Goal: Task Accomplishment & Management: Manage account settings

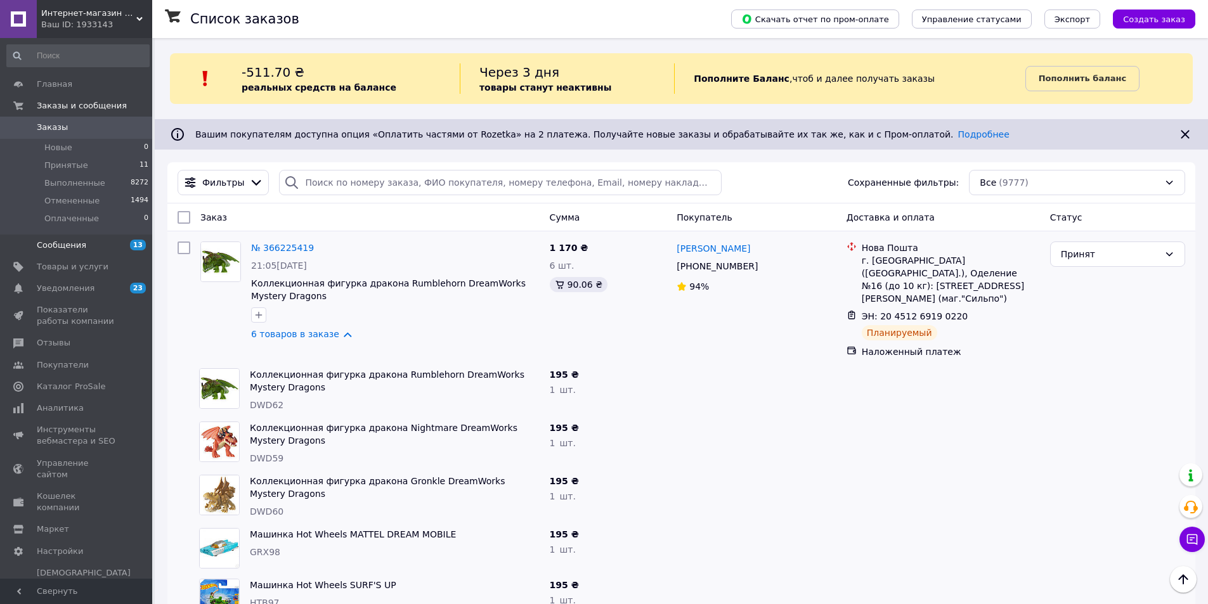
scroll to position [507, 0]
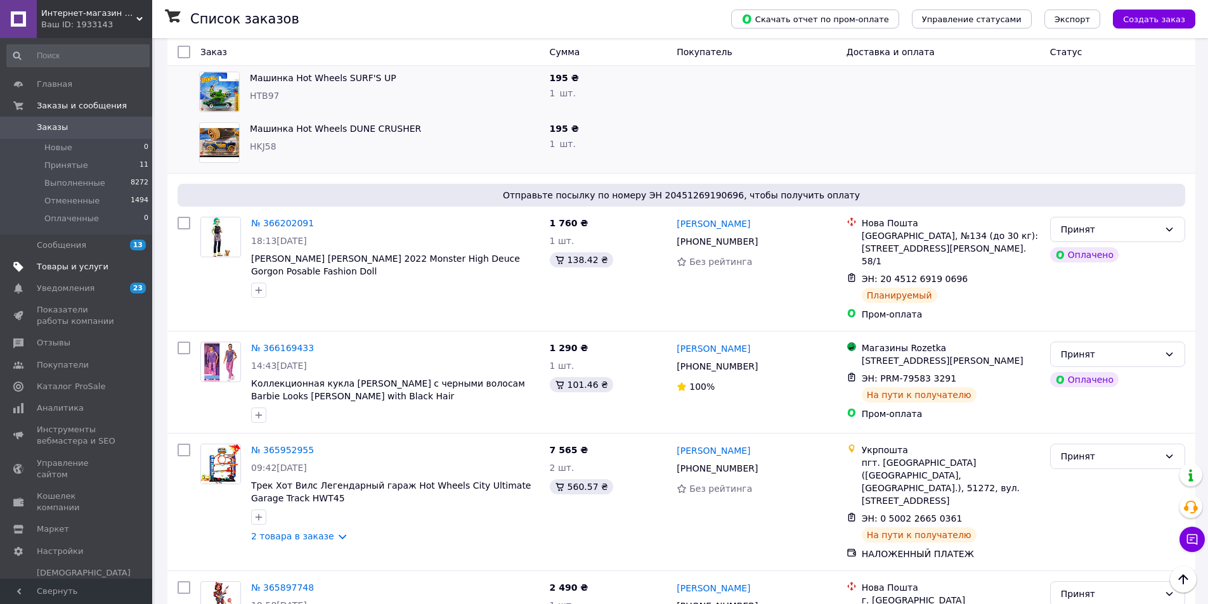
click at [59, 264] on span "Товары и услуги" at bounding box center [73, 266] width 72 height 11
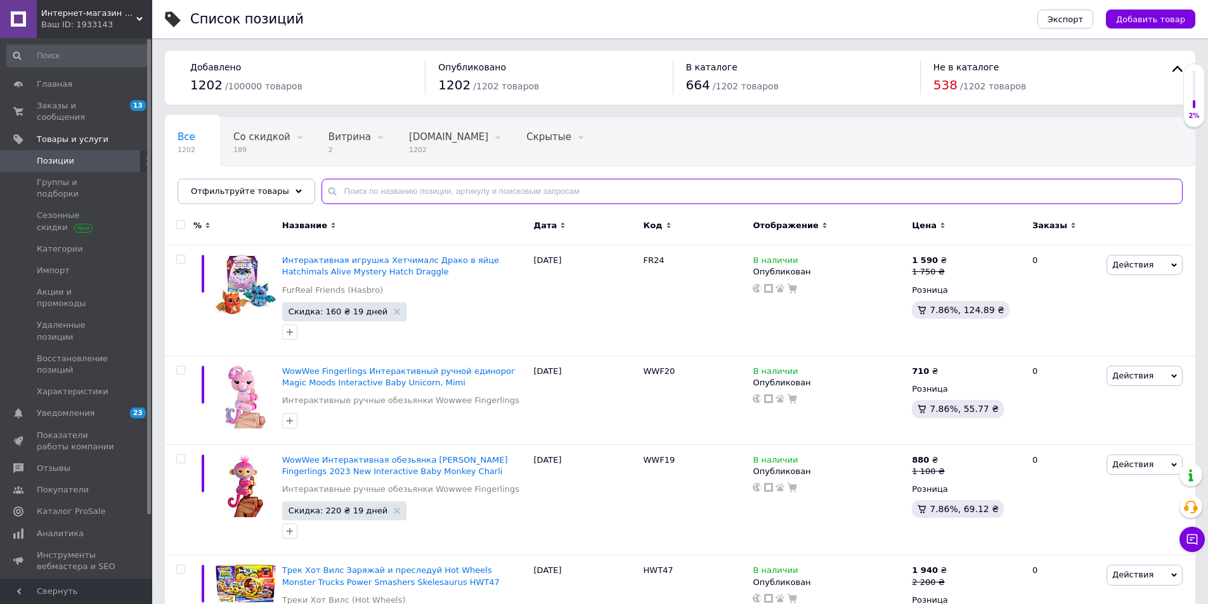
click at [358, 186] on input "text" at bounding box center [752, 191] width 861 height 25
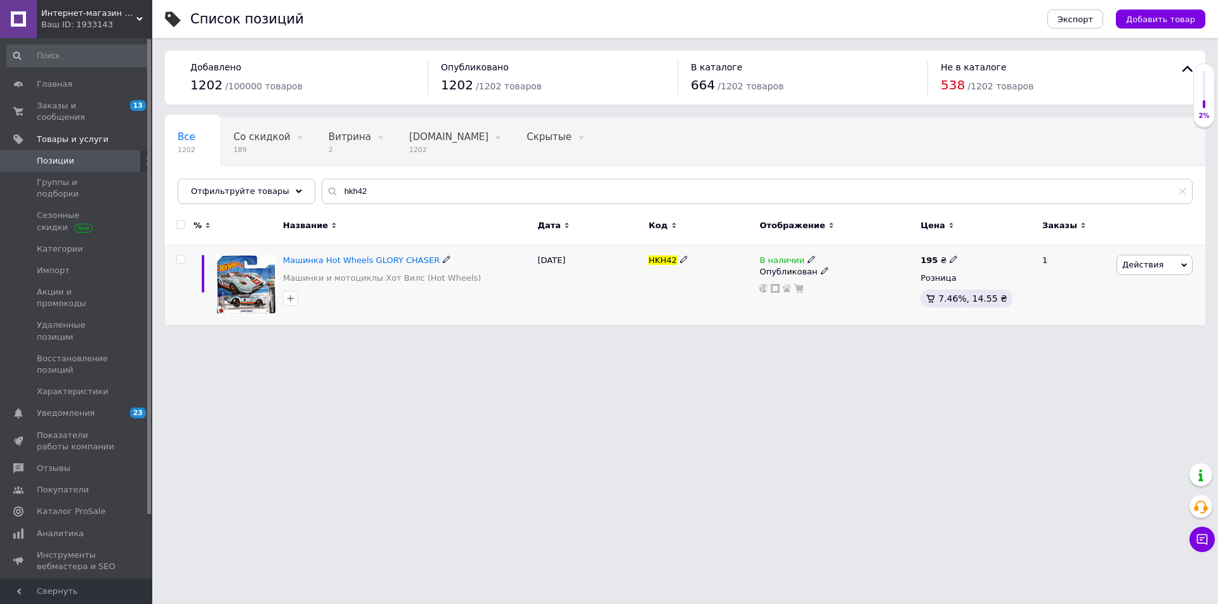
click at [807, 258] on icon at bounding box center [811, 260] width 8 height 8
click at [845, 271] on li "Нет в наличии" at bounding box center [882, 270] width 120 height 18
click at [557, 338] on html "Интернет-магазин Kidi-land Ваш ID: 1933143 Сайт Интернет-магазин Kidi-land Каби…" at bounding box center [609, 169] width 1218 height 338
drag, startPoint x: 674, startPoint y: 261, endPoint x: 648, endPoint y: 263, distance: 26.1
click at [648, 263] on div "HKH42" at bounding box center [700, 285] width 111 height 81
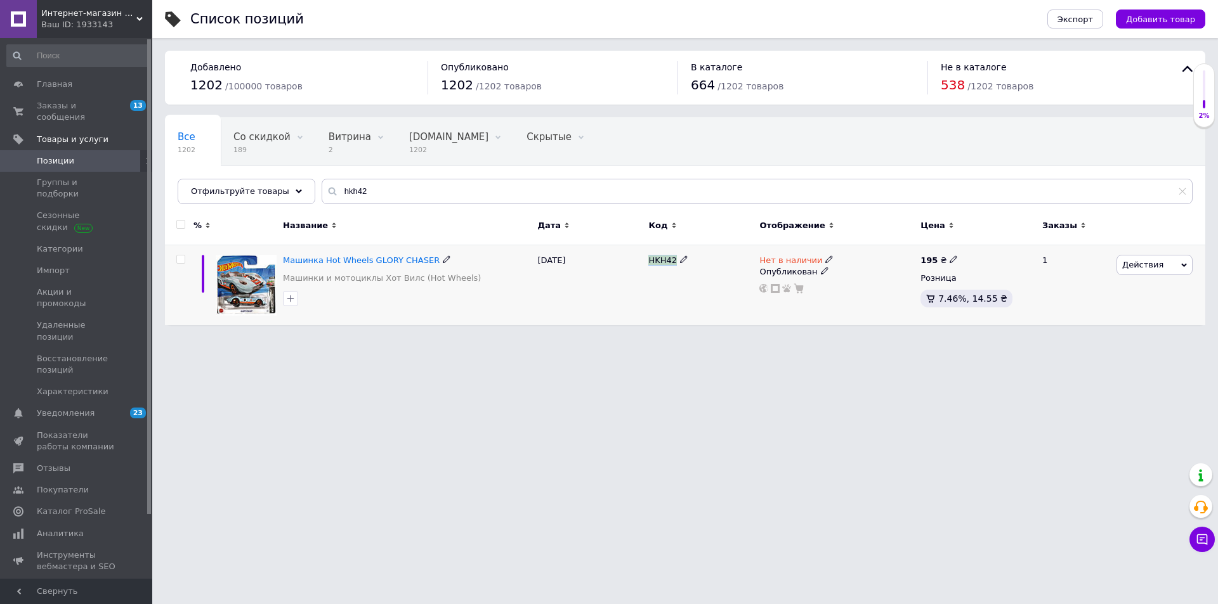
copy span "HKH42"
drag, startPoint x: 363, startPoint y: 191, endPoint x: 312, endPoint y: 190, distance: 50.7
click at [322, 190] on div "hkh42" at bounding box center [757, 191] width 871 height 25
paste input "HKG79"
type input "HKG79"
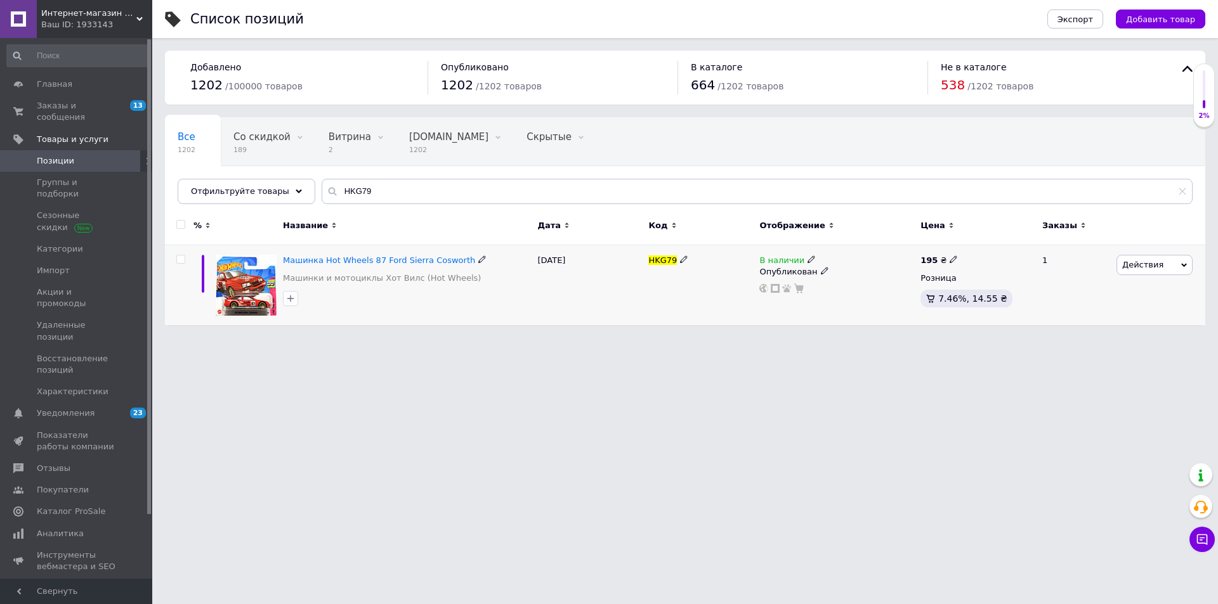
click at [807, 259] on icon at bounding box center [811, 260] width 8 height 8
click at [854, 268] on li "Нет в наличии" at bounding box center [882, 270] width 120 height 18
click at [687, 316] on div "HKG79" at bounding box center [700, 285] width 111 height 81
click at [45, 104] on span "Заказы и сообщения" at bounding box center [77, 111] width 81 height 23
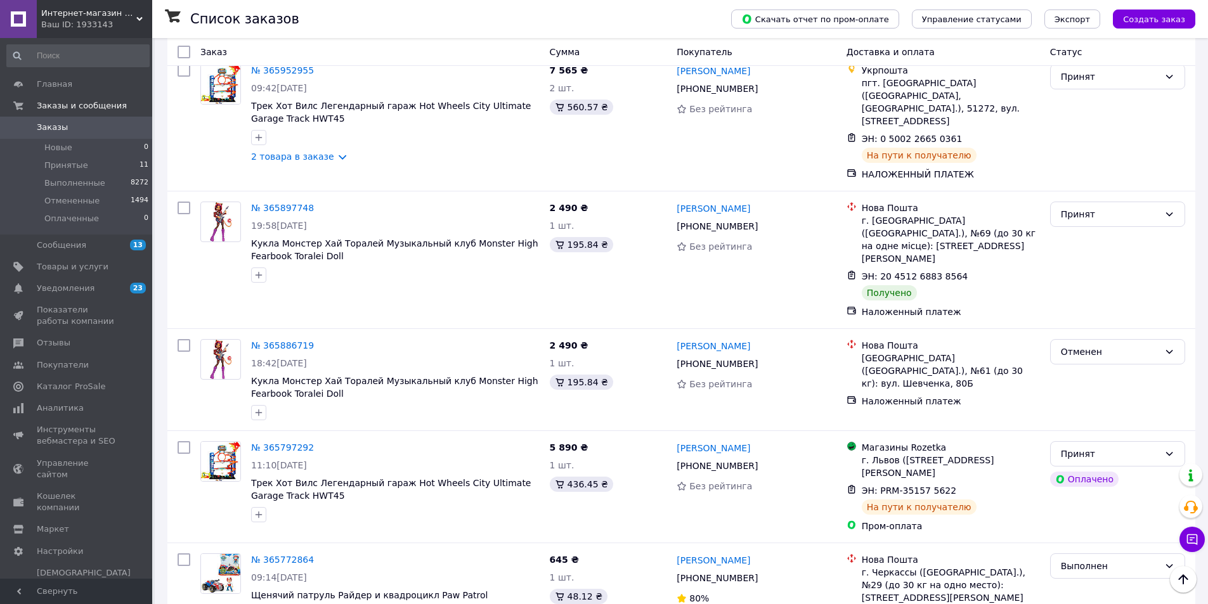
scroll to position [190, 0]
